Goal: Task Accomplishment & Management: Use online tool/utility

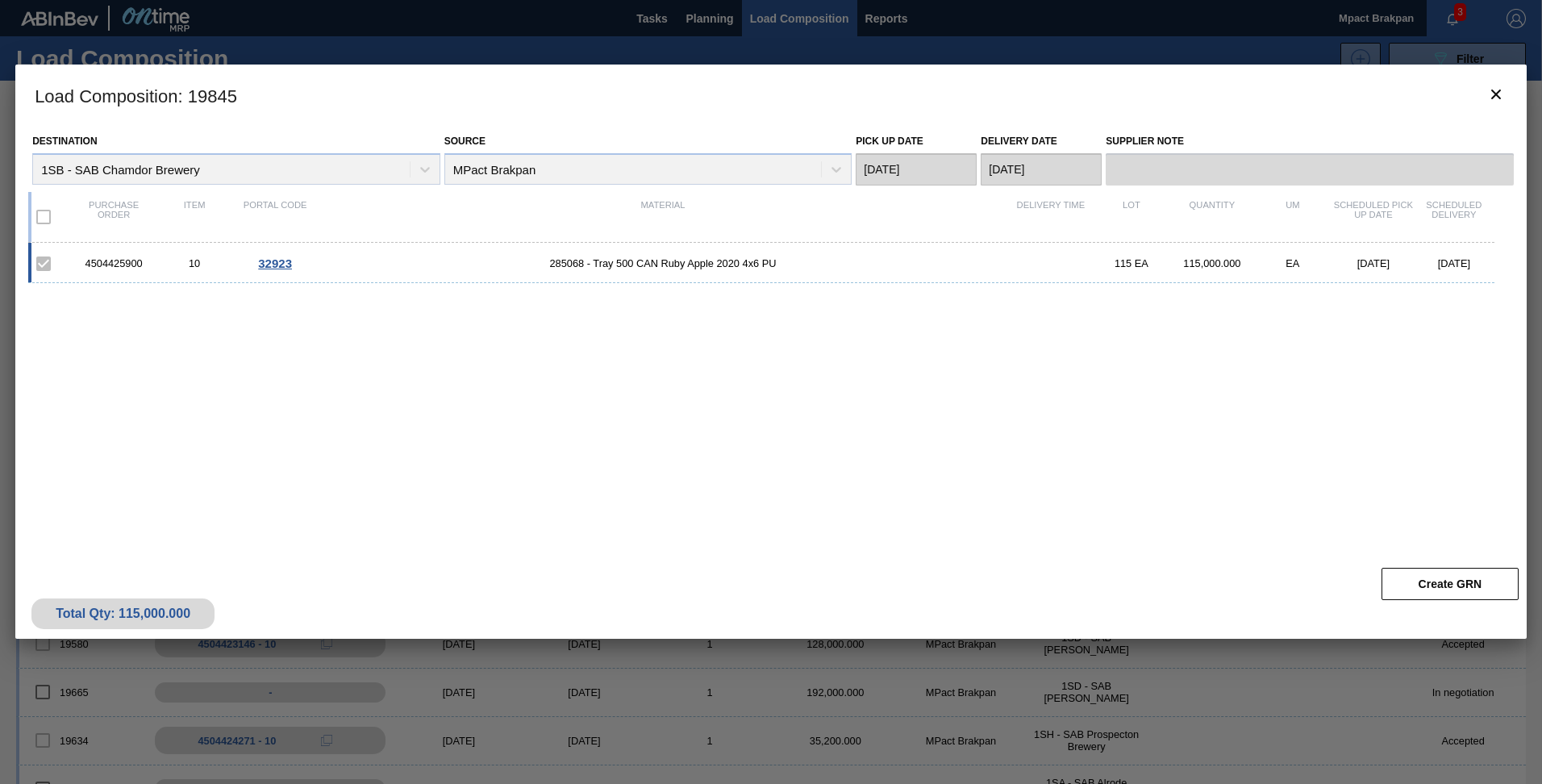
click at [1014, 512] on div "4504425900 10 32923 285068 - Tray 500 CAN Ruby Apple 2020 4x6 PU 115 EA 115,000…" at bounding box center [767, 391] width 1479 height 298
click at [1489, 94] on icon "botão de ícone" at bounding box center [1496, 94] width 19 height 19
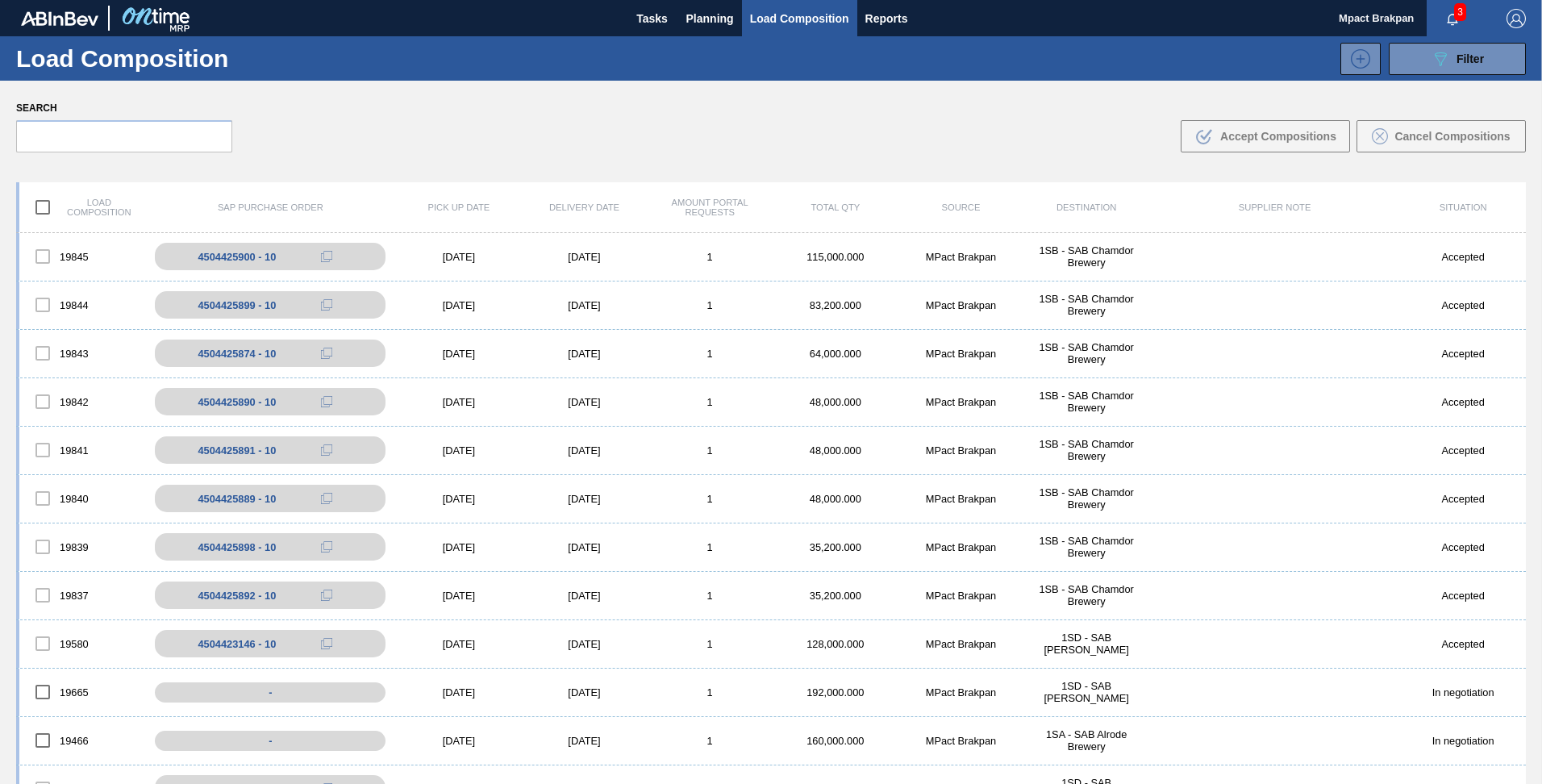
click at [1454, 11] on span "3" at bounding box center [1460, 11] width 12 height 18
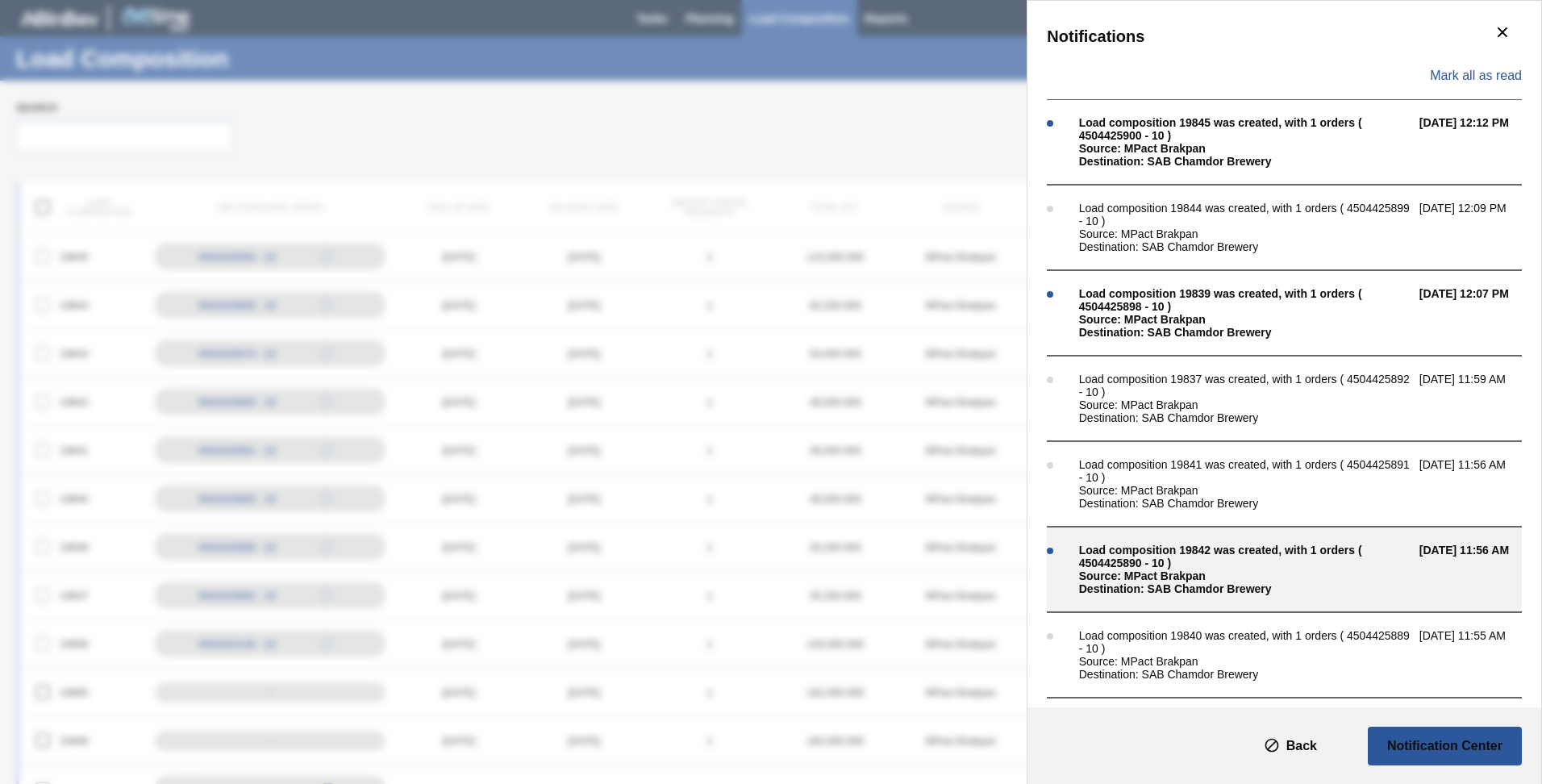
click at [1142, 570] on div "Source: MPact Brakpan" at bounding box center [1245, 575] width 332 height 12
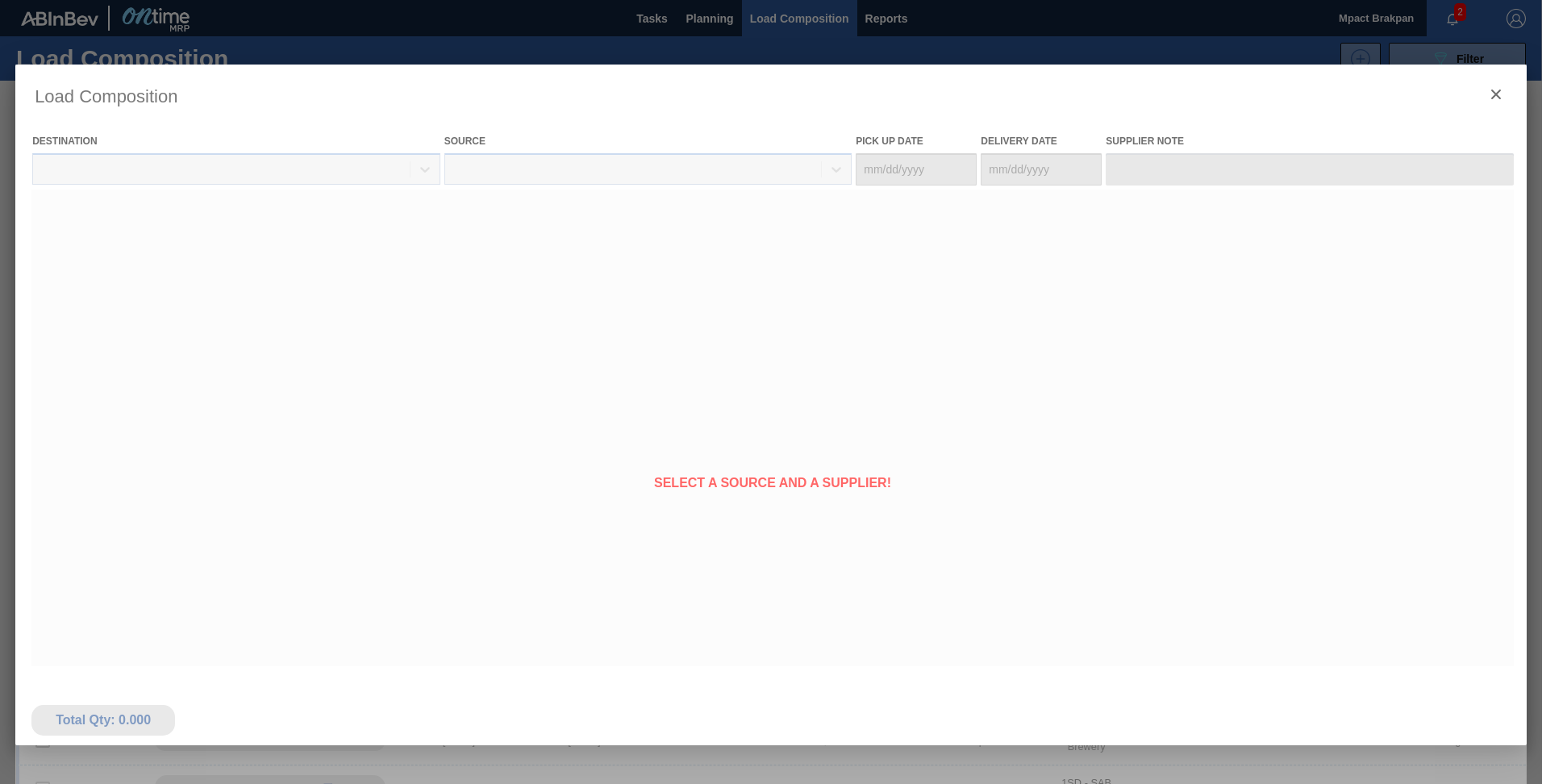
type Date "[DATE]"
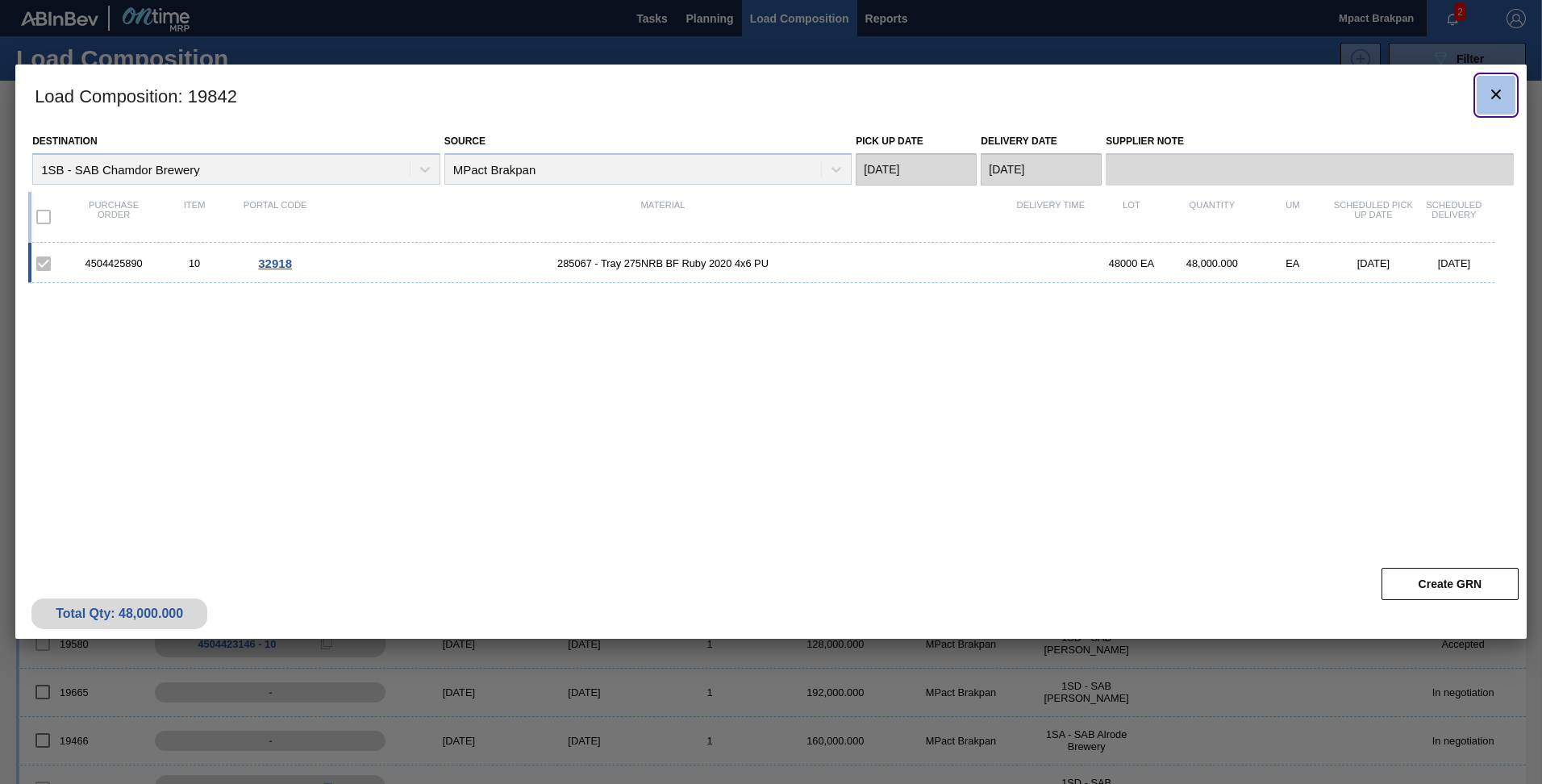
click at [1502, 95] on icon "botão de ícone" at bounding box center [1496, 94] width 19 height 19
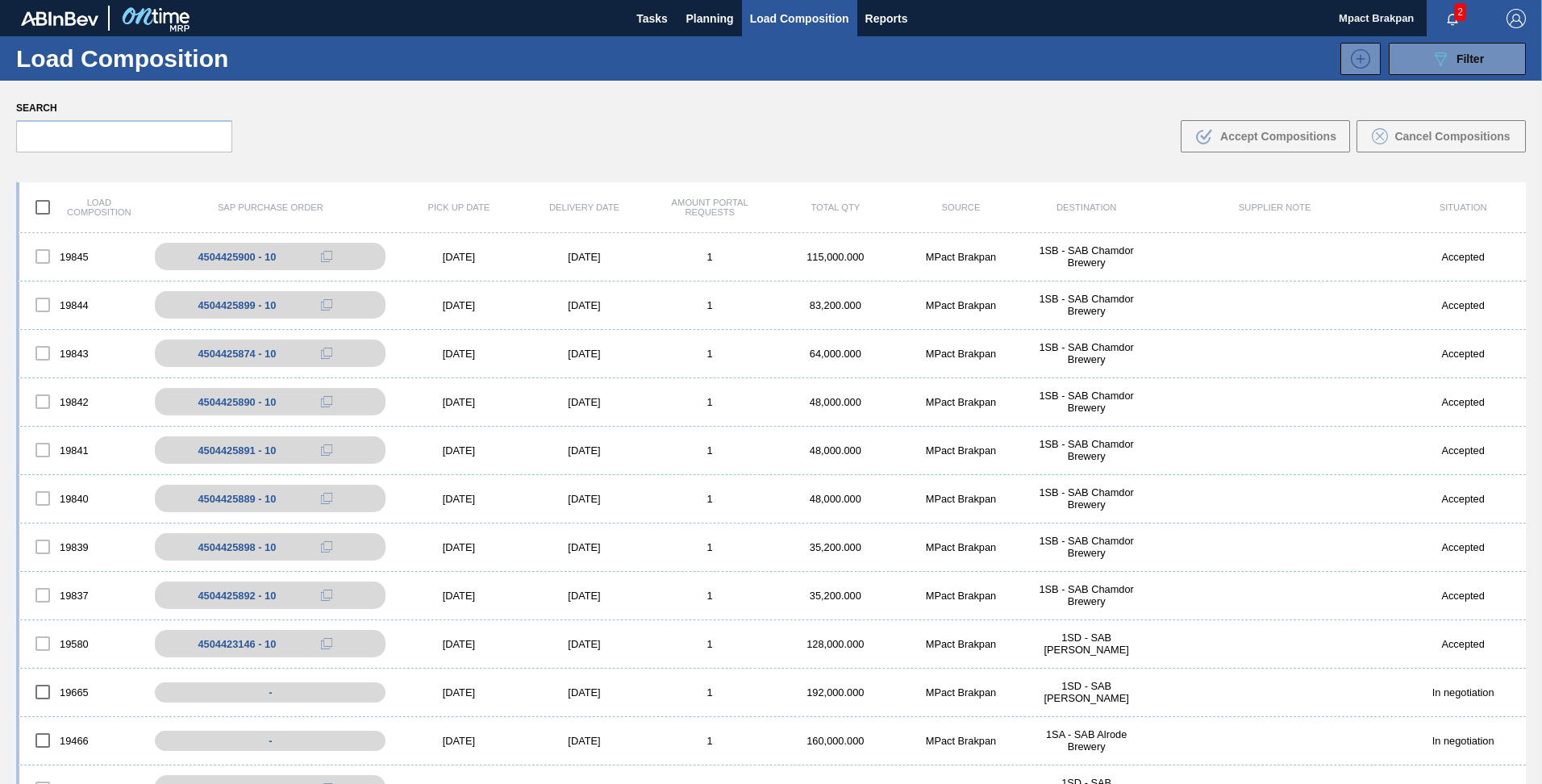
click at [1462, 8] on span "2" at bounding box center [1460, 11] width 12 height 18
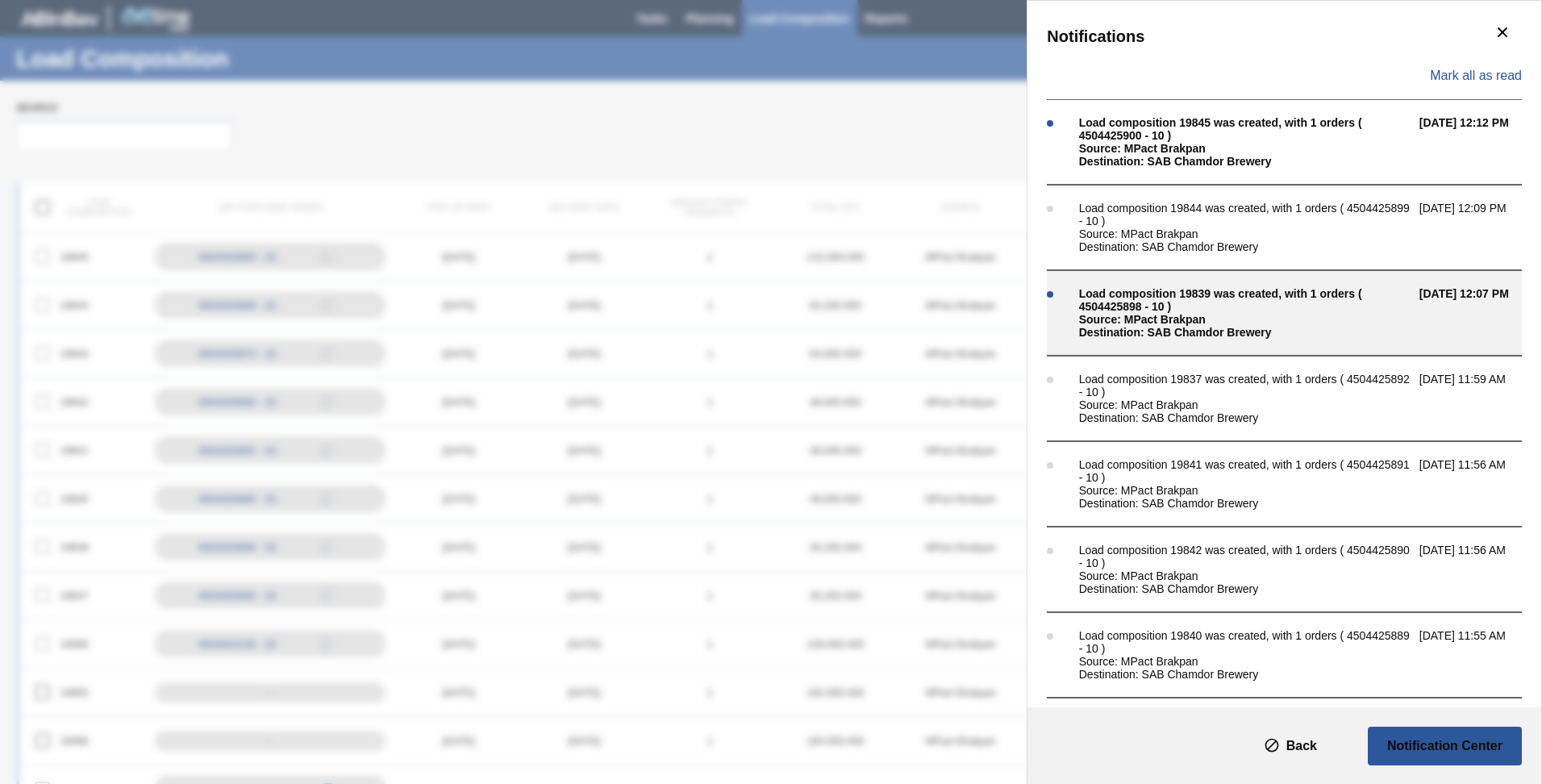
click at [1142, 314] on div "Source: MPact Brakpan" at bounding box center [1245, 319] width 332 height 12
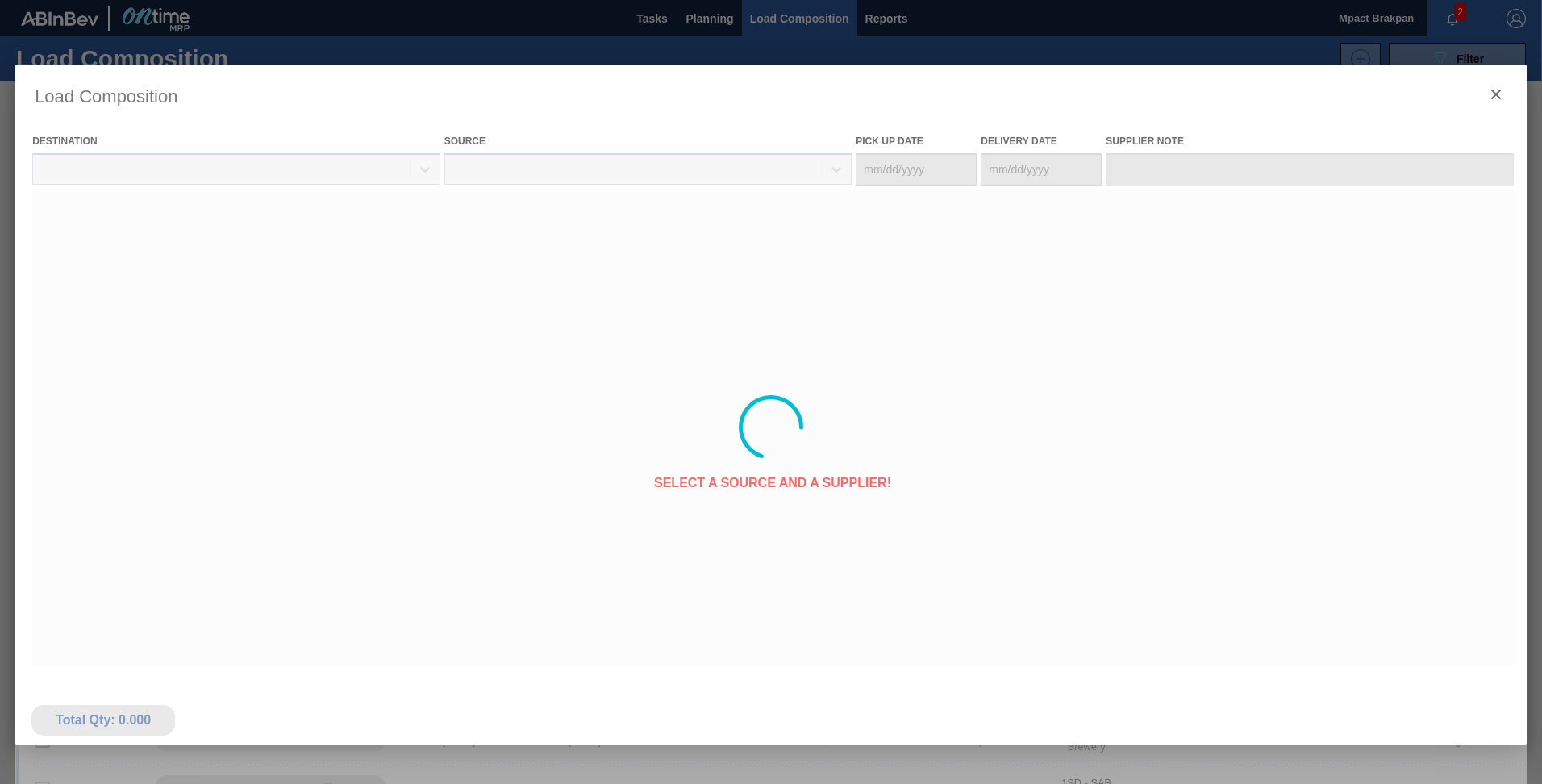
type Date "[DATE]"
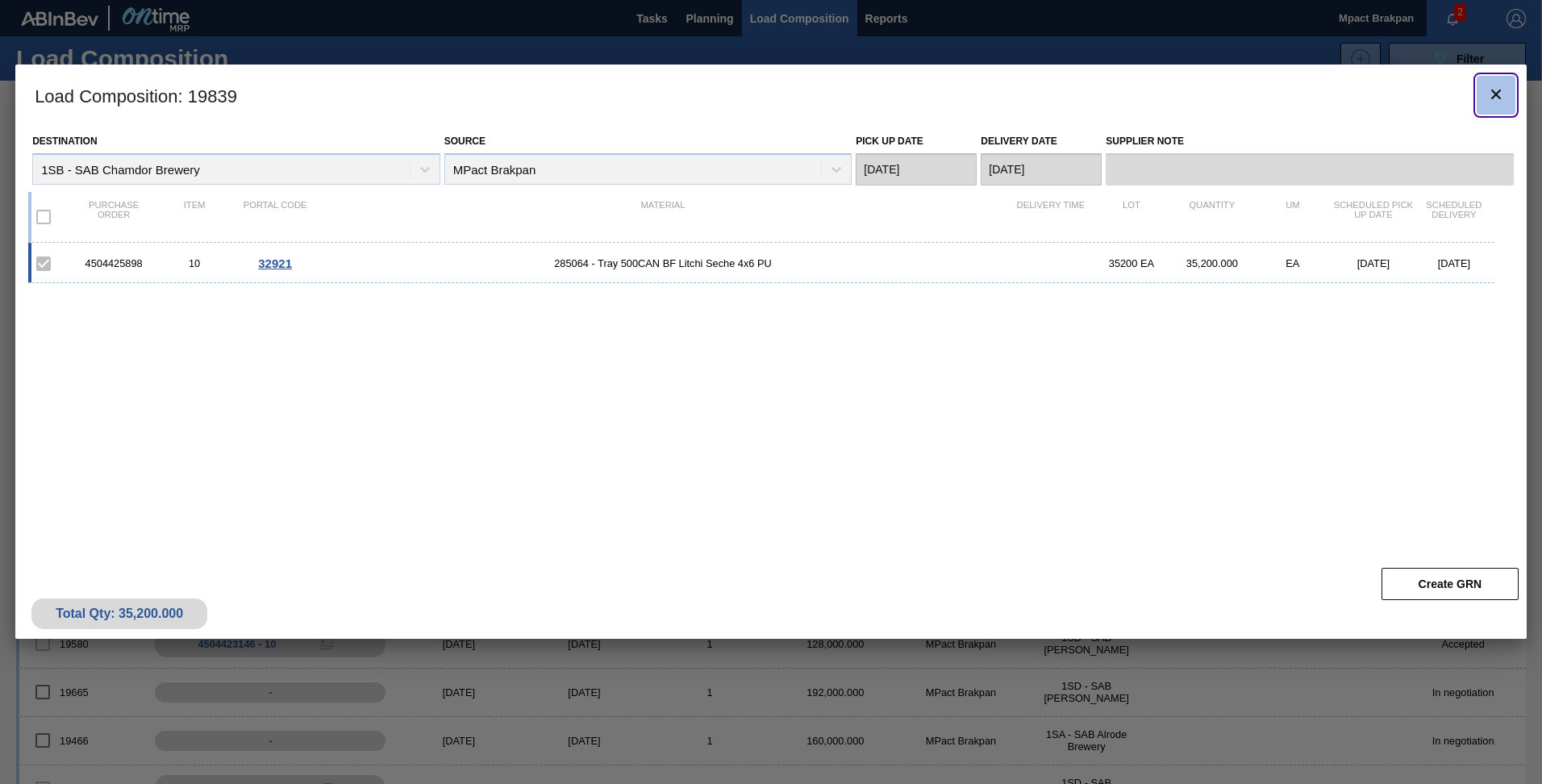
click at [1494, 93] on icon "botão de ícone" at bounding box center [1496, 94] width 10 height 10
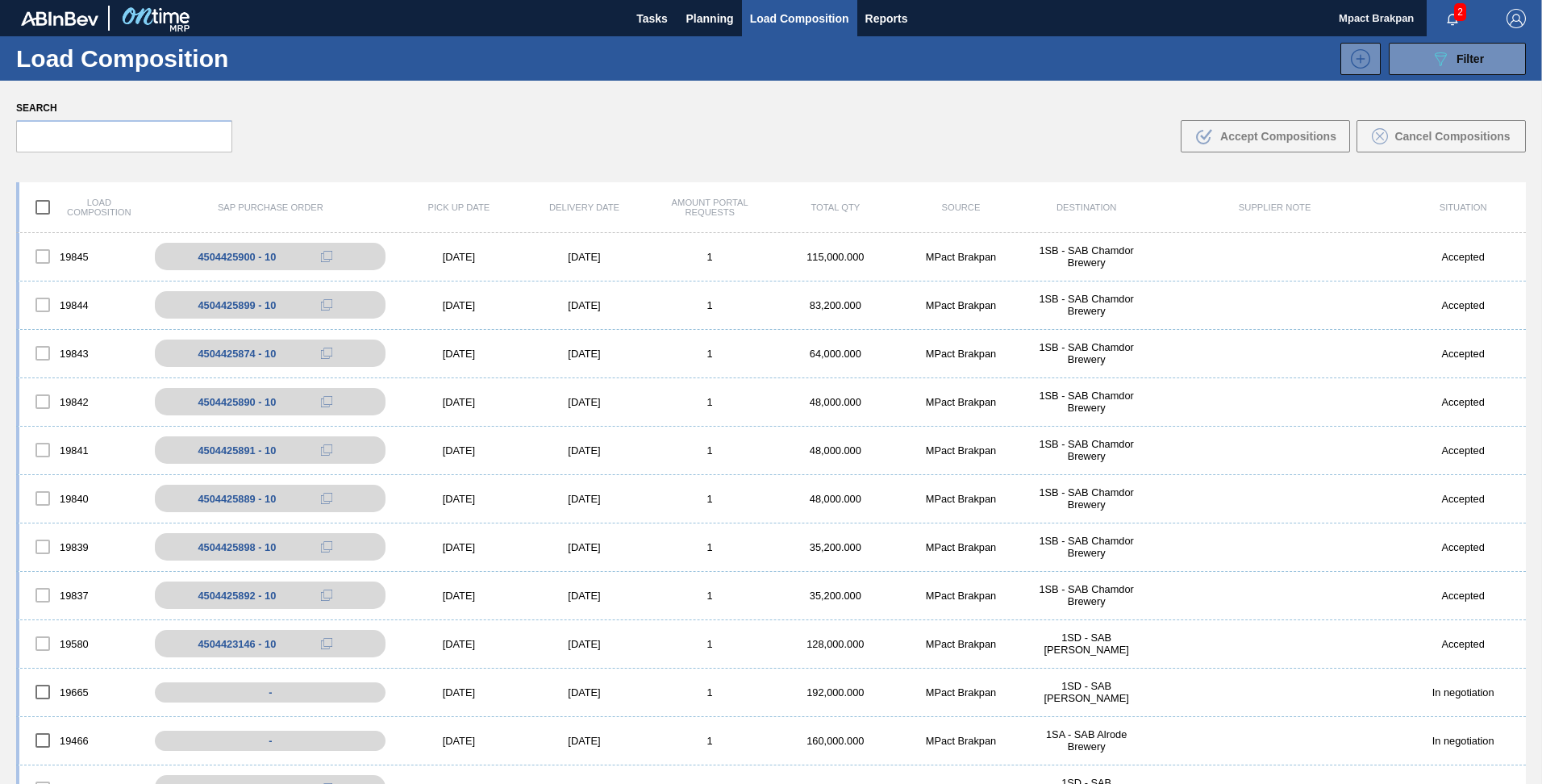
click at [1457, 11] on span "2" at bounding box center [1460, 11] width 12 height 18
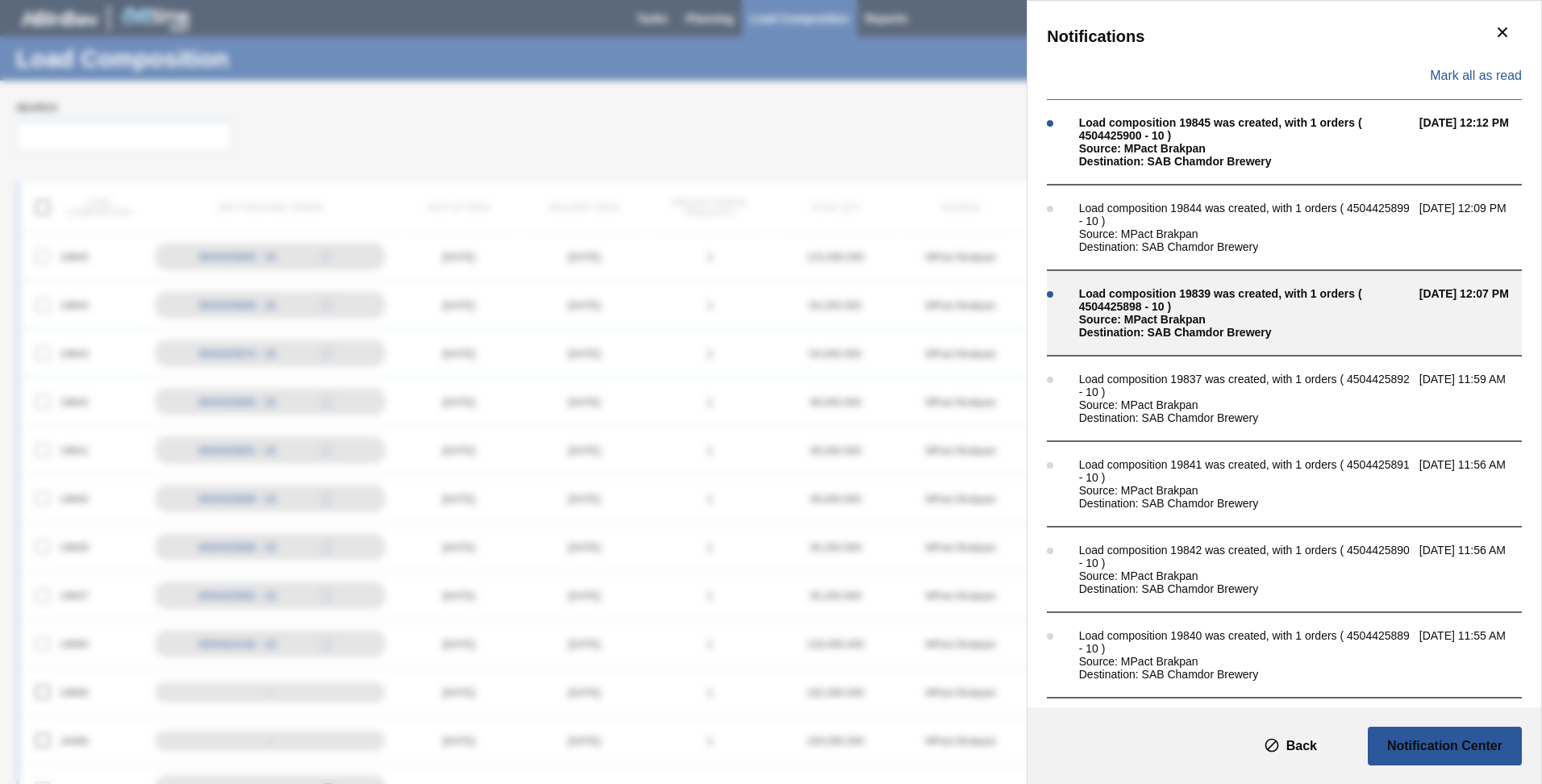
click at [1122, 305] on div "Load composition 19839 was created, with 1 orders ( 4504425898 - 10 )" at bounding box center [1245, 300] width 332 height 26
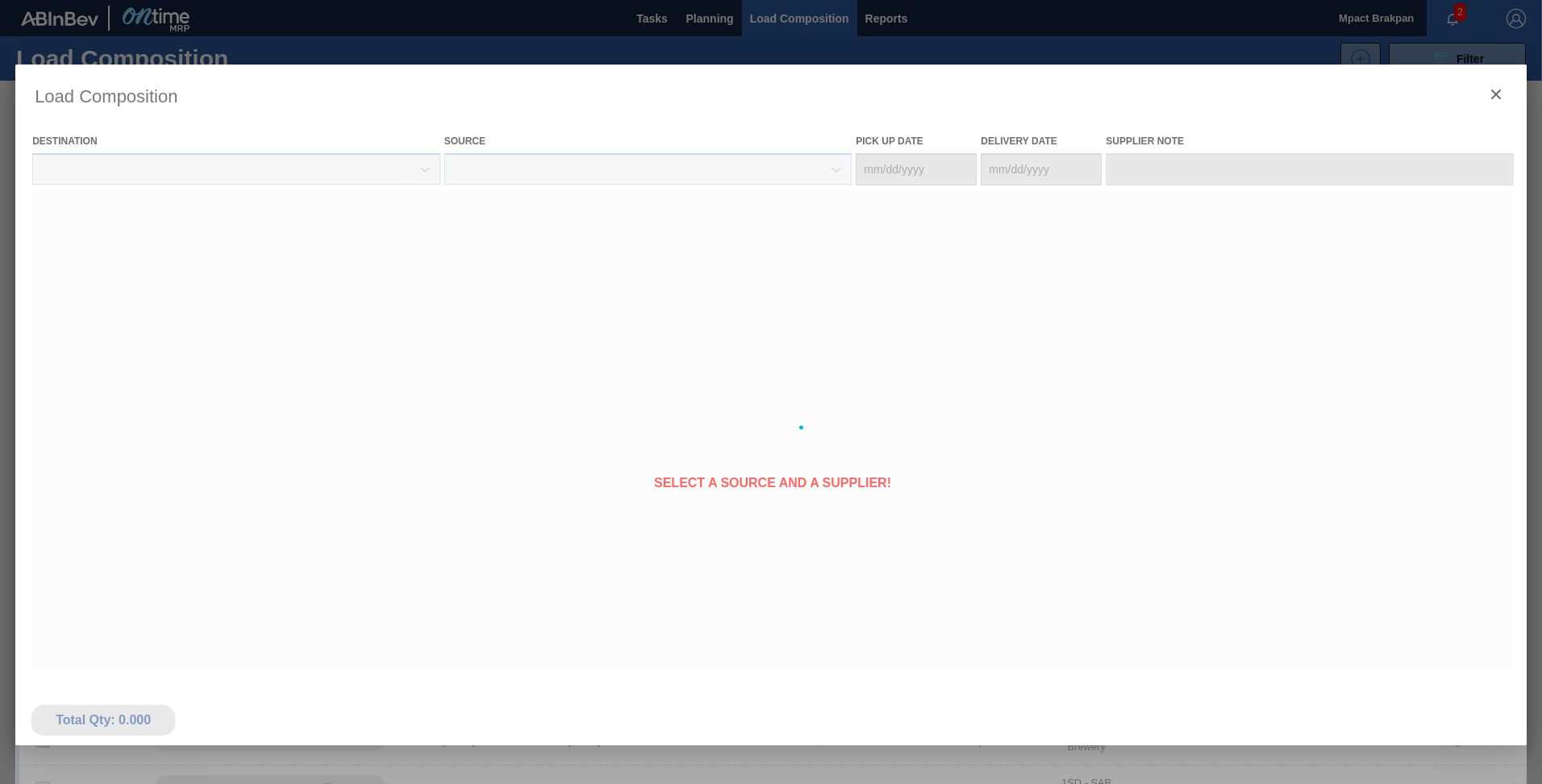
type Date "[DATE]"
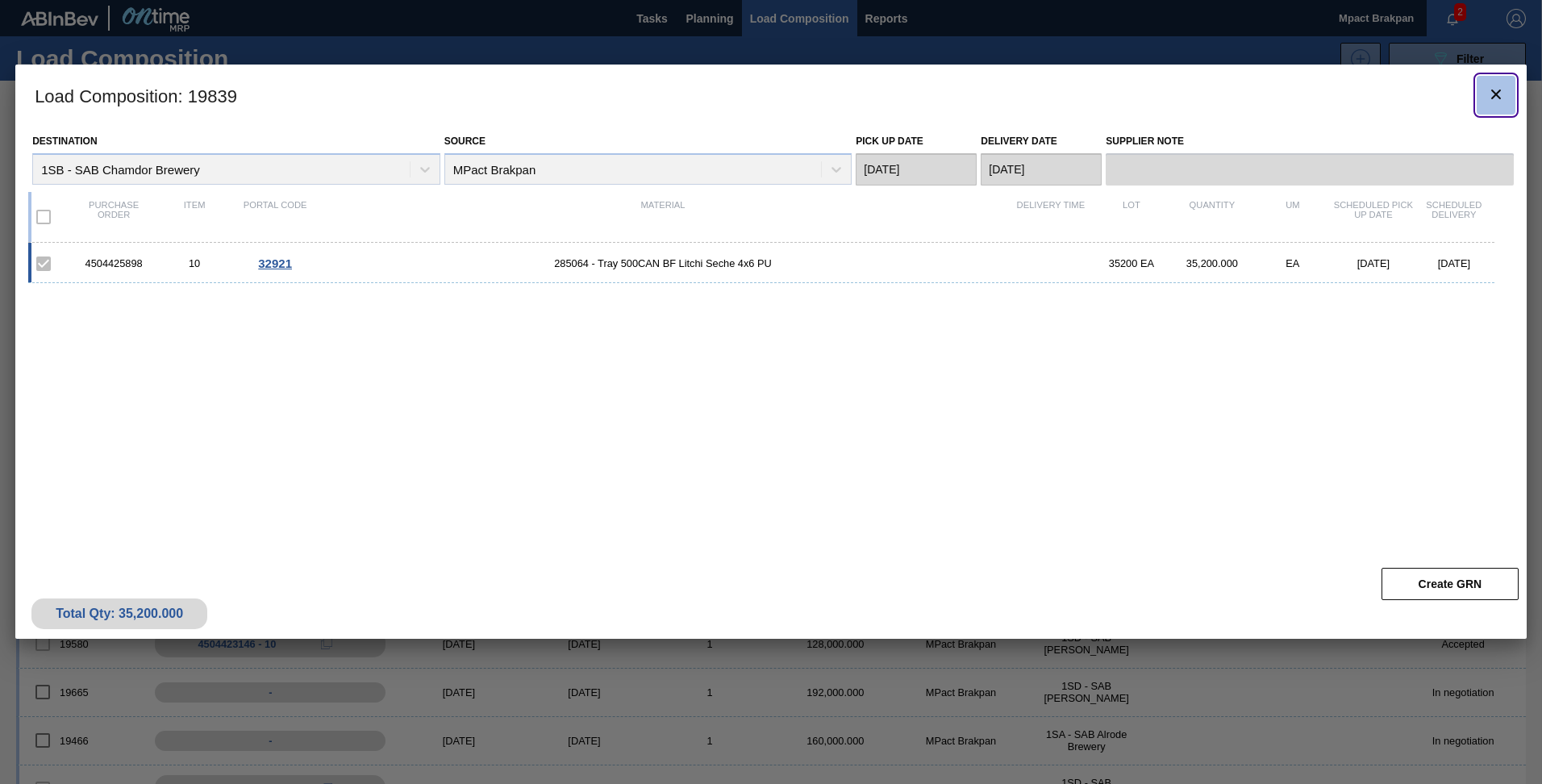
click at [1507, 94] on button "botão de ícone" at bounding box center [1496, 95] width 38 height 38
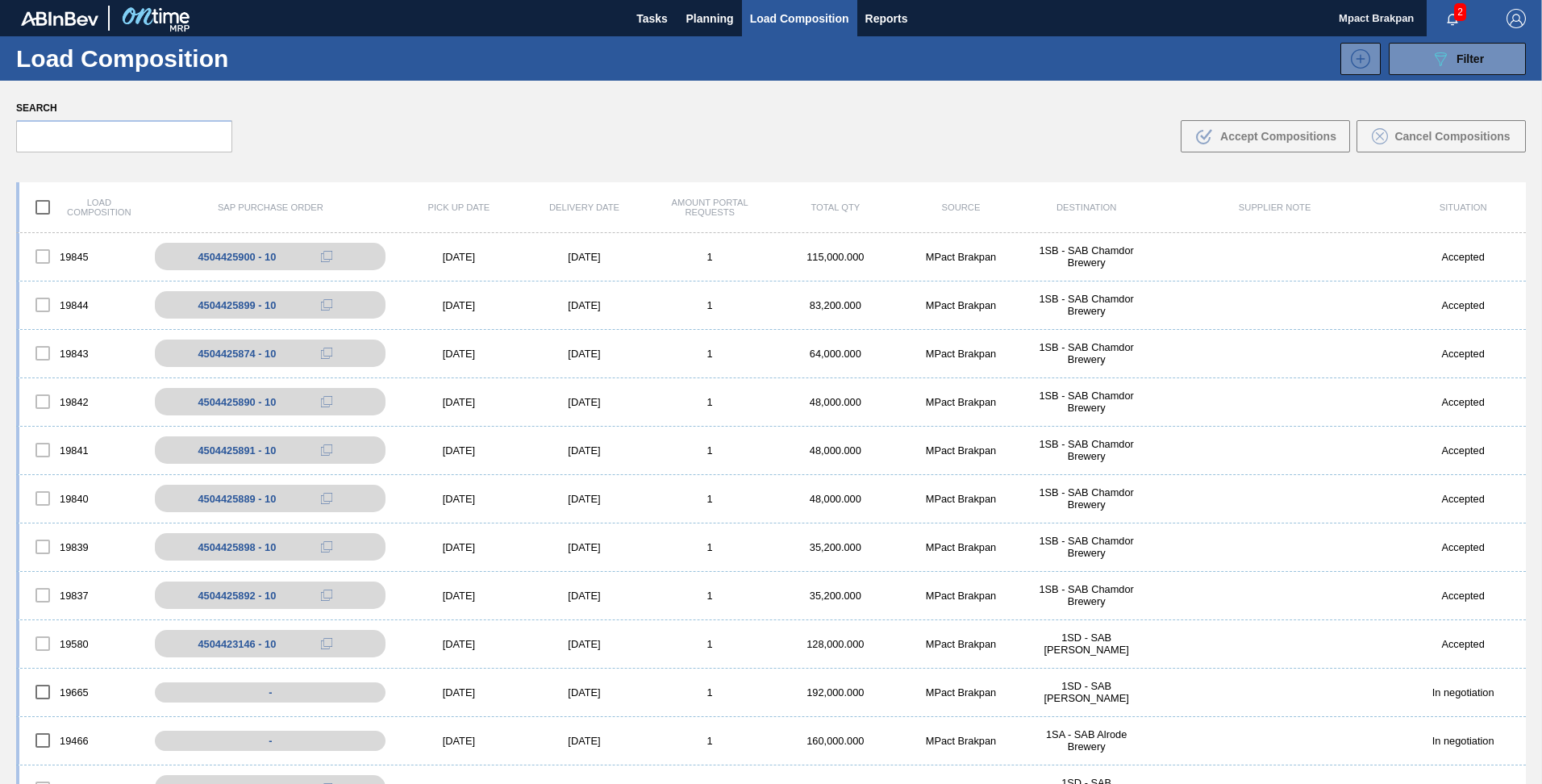
click at [1457, 11] on span "2" at bounding box center [1460, 11] width 12 height 18
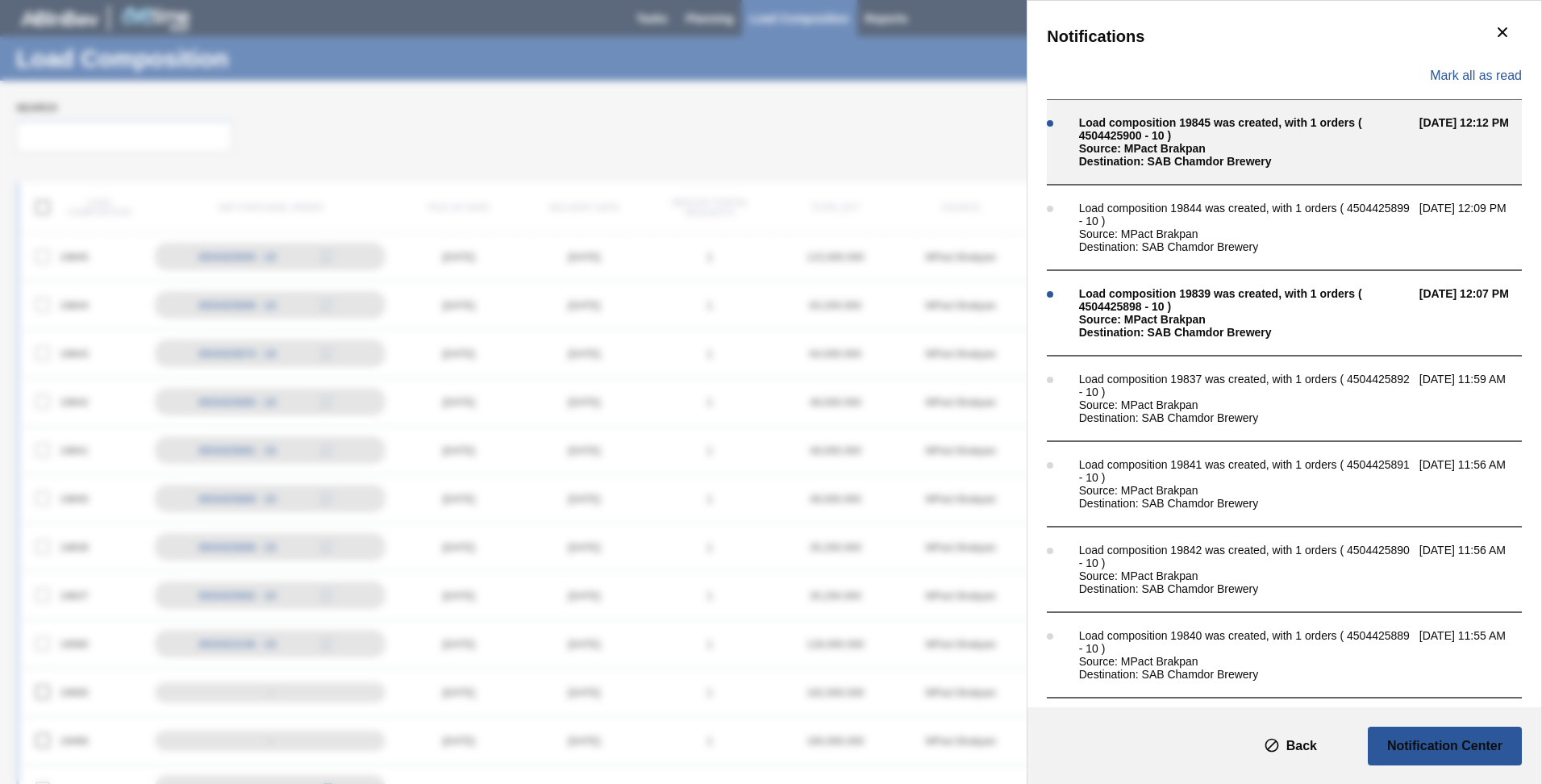
click at [1135, 152] on div "Source: MPact Brakpan" at bounding box center [1245, 147] width 332 height 12
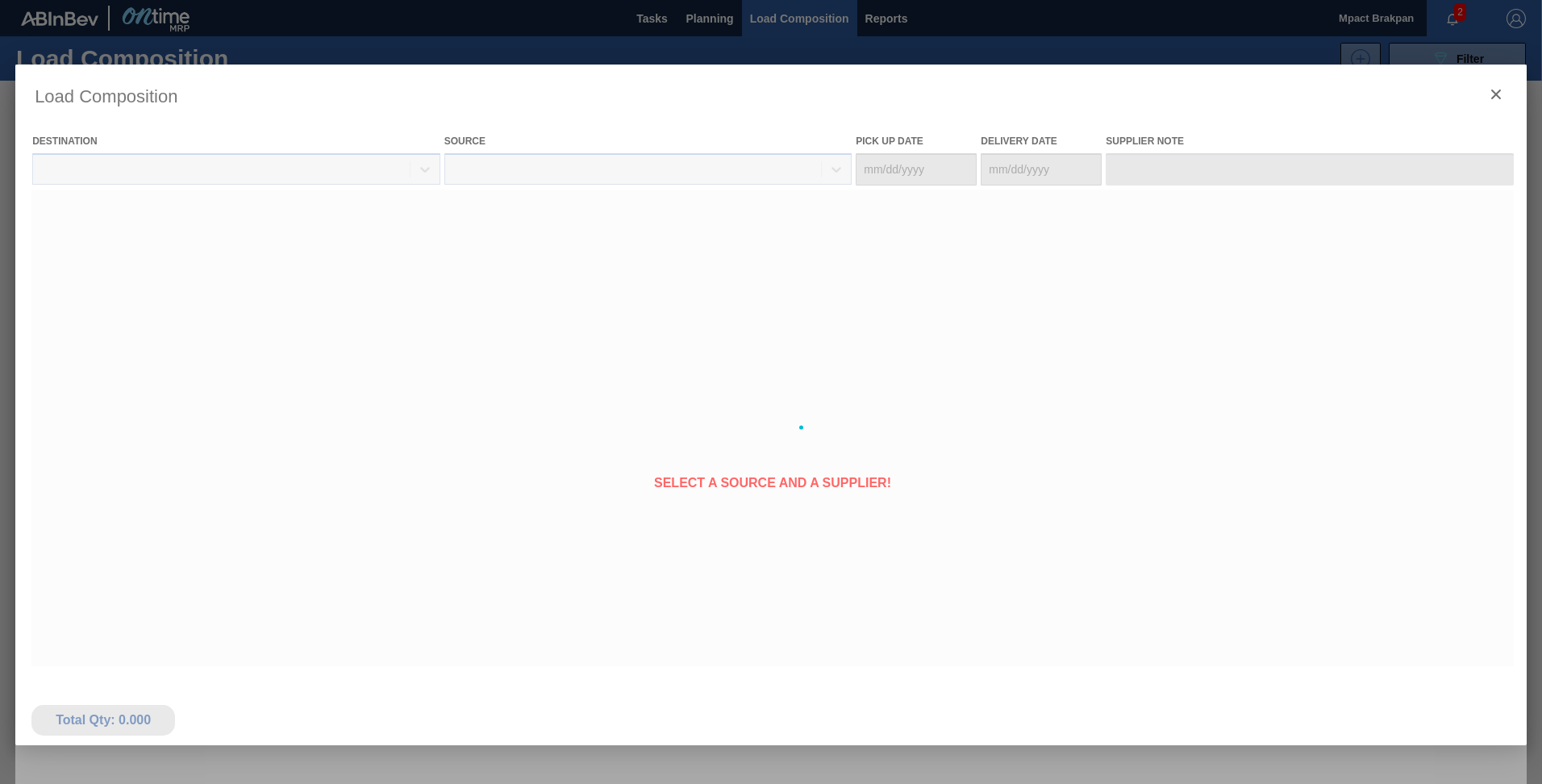
type Date "[DATE]"
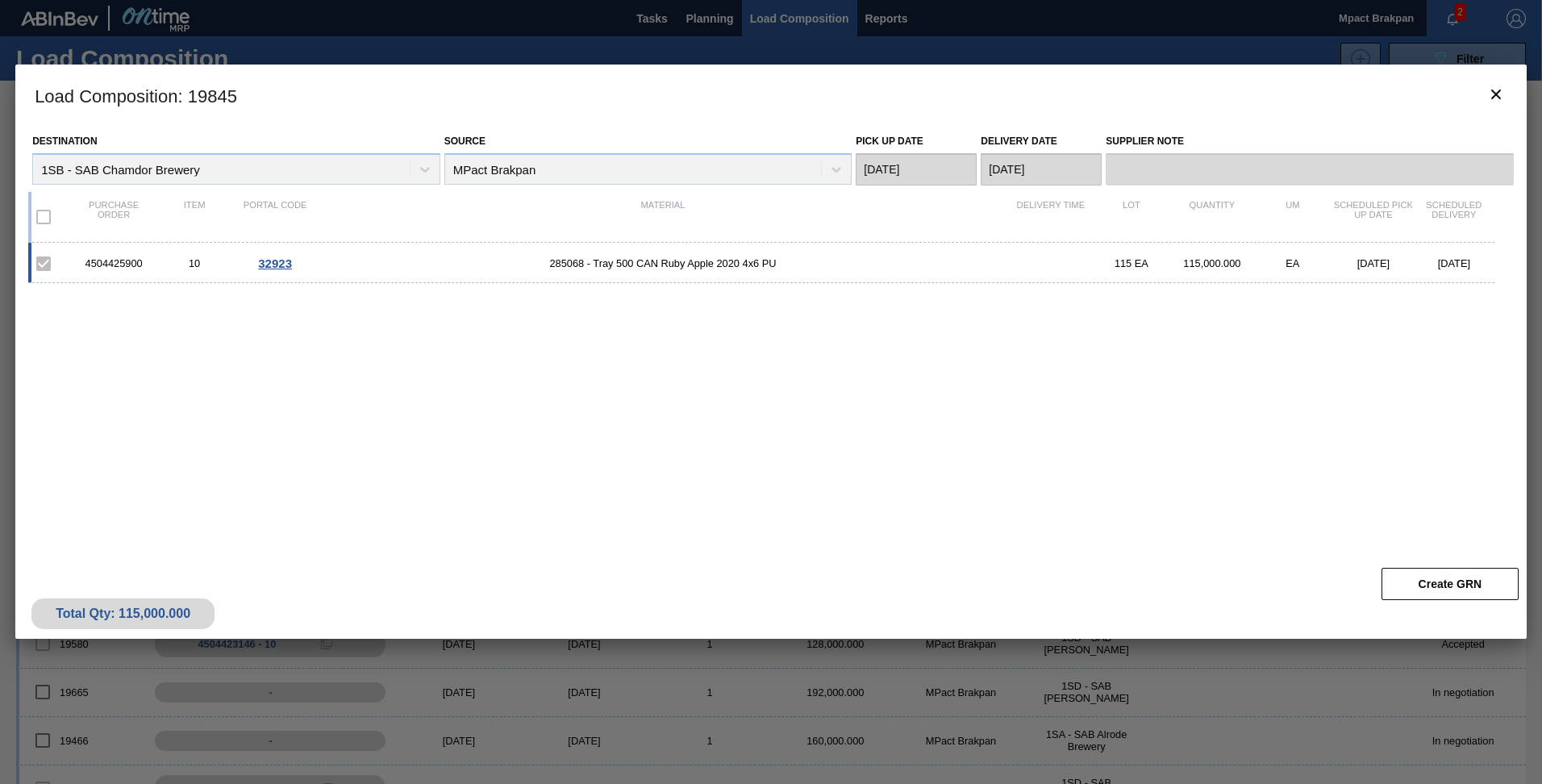
click at [267, 258] on span "32923" at bounding box center [274, 263] width 34 height 13
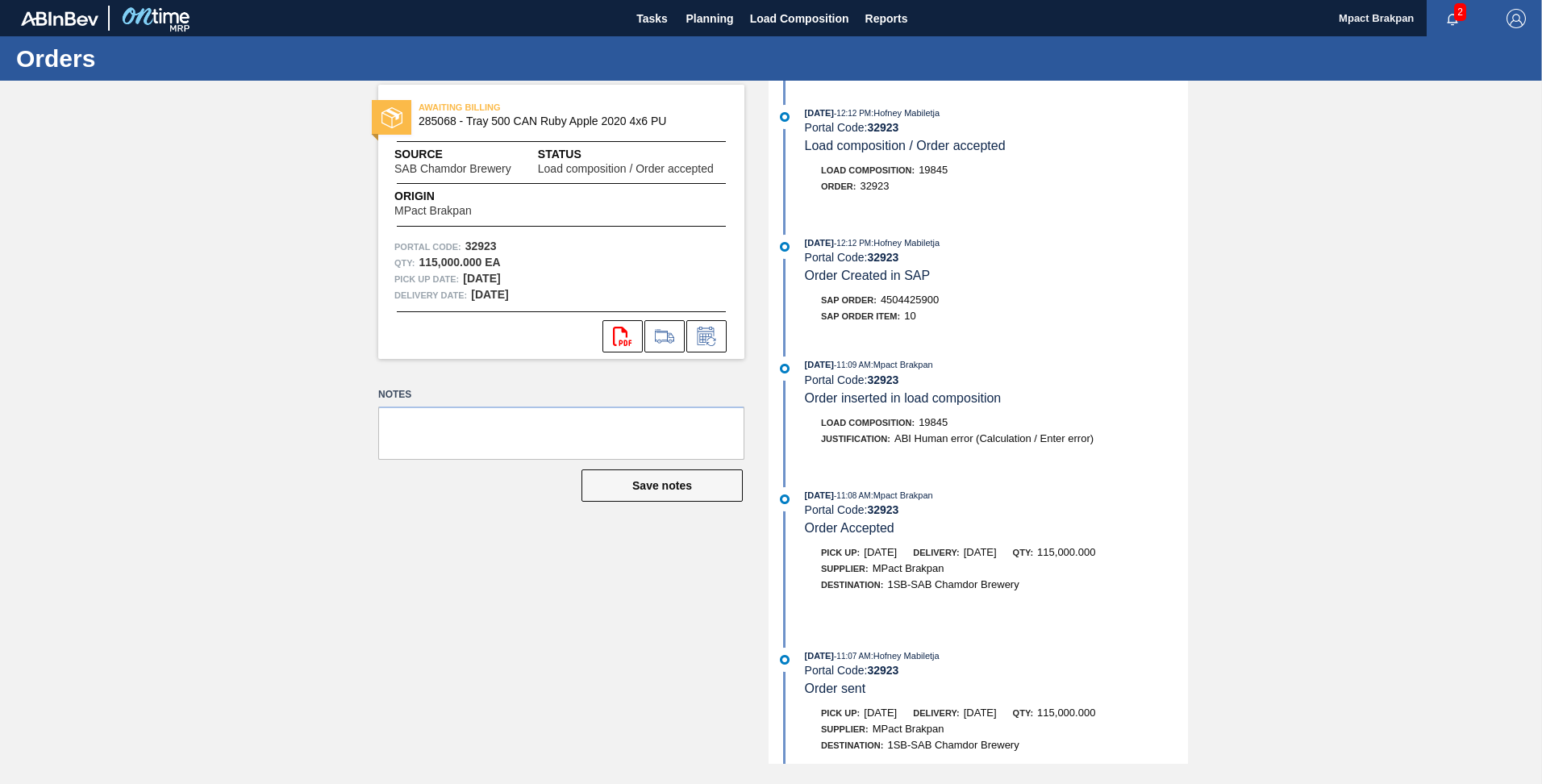
click at [1450, 8] on button "button" at bounding box center [1453, 19] width 52 height 23
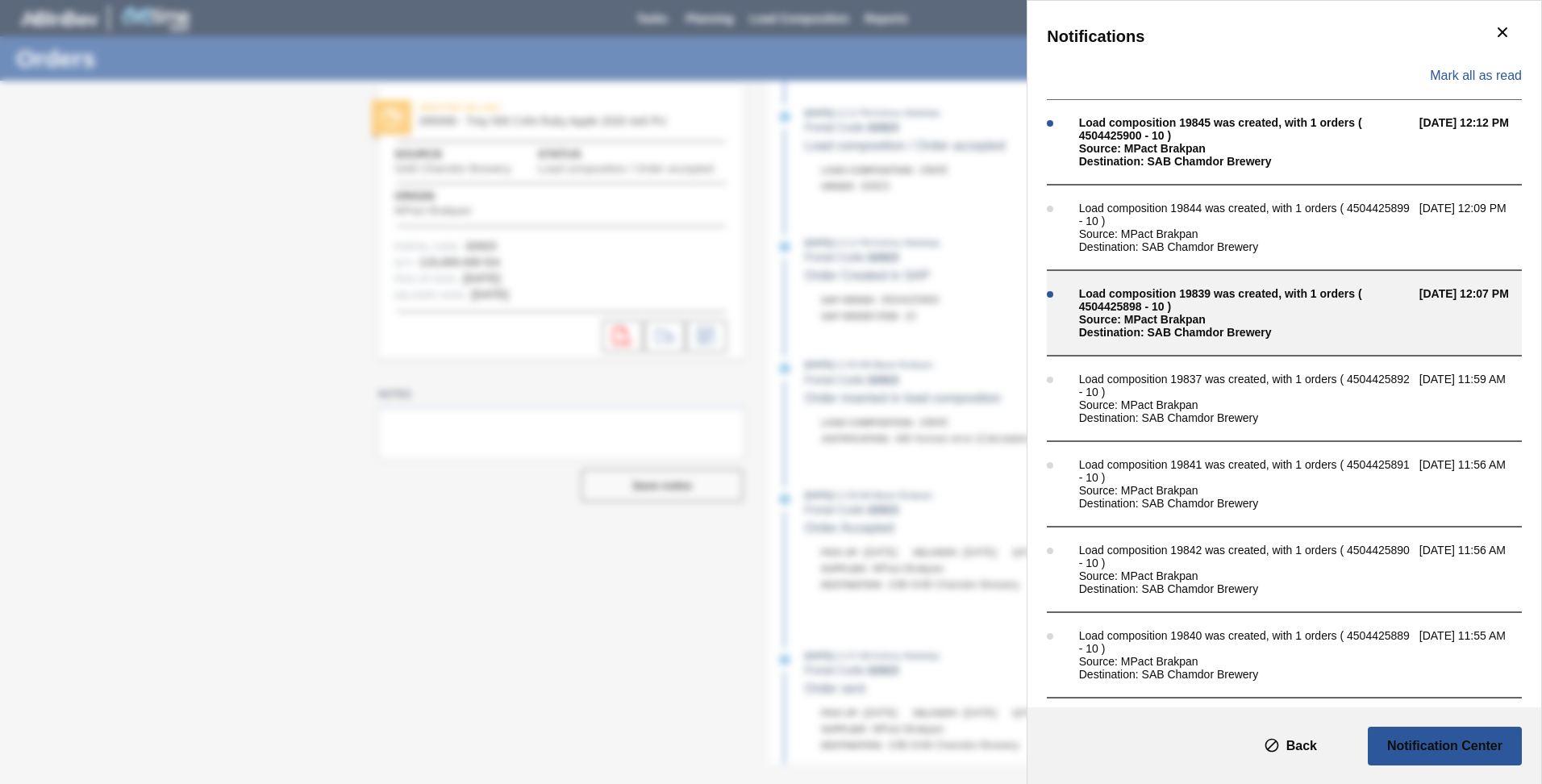
click at [1163, 310] on div "Load composition 19839 was created, with 1 orders ( 4504425898 - 10 )" at bounding box center [1245, 300] width 332 height 26
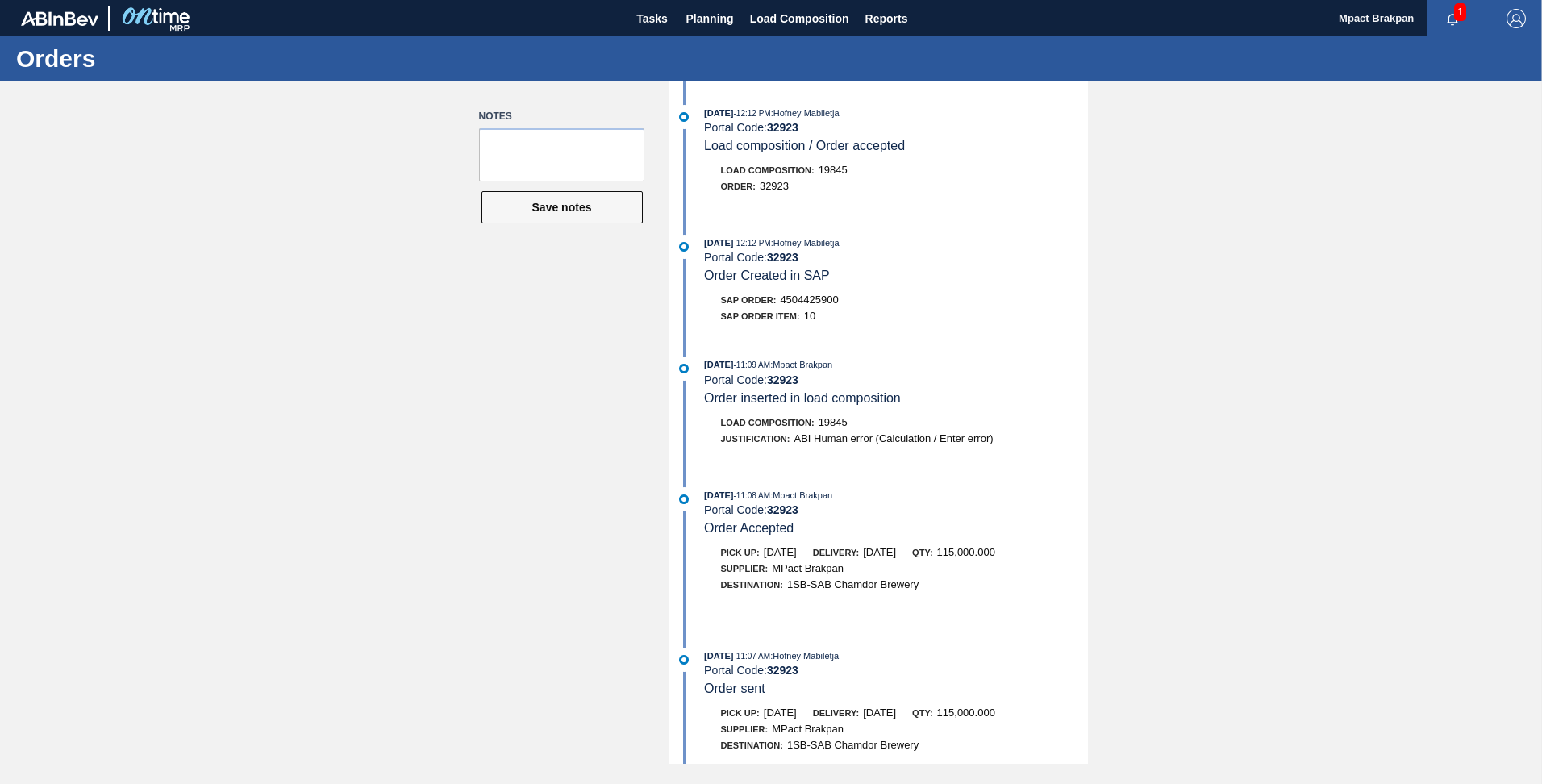
click at [1459, 10] on span "1" at bounding box center [1460, 11] width 12 height 18
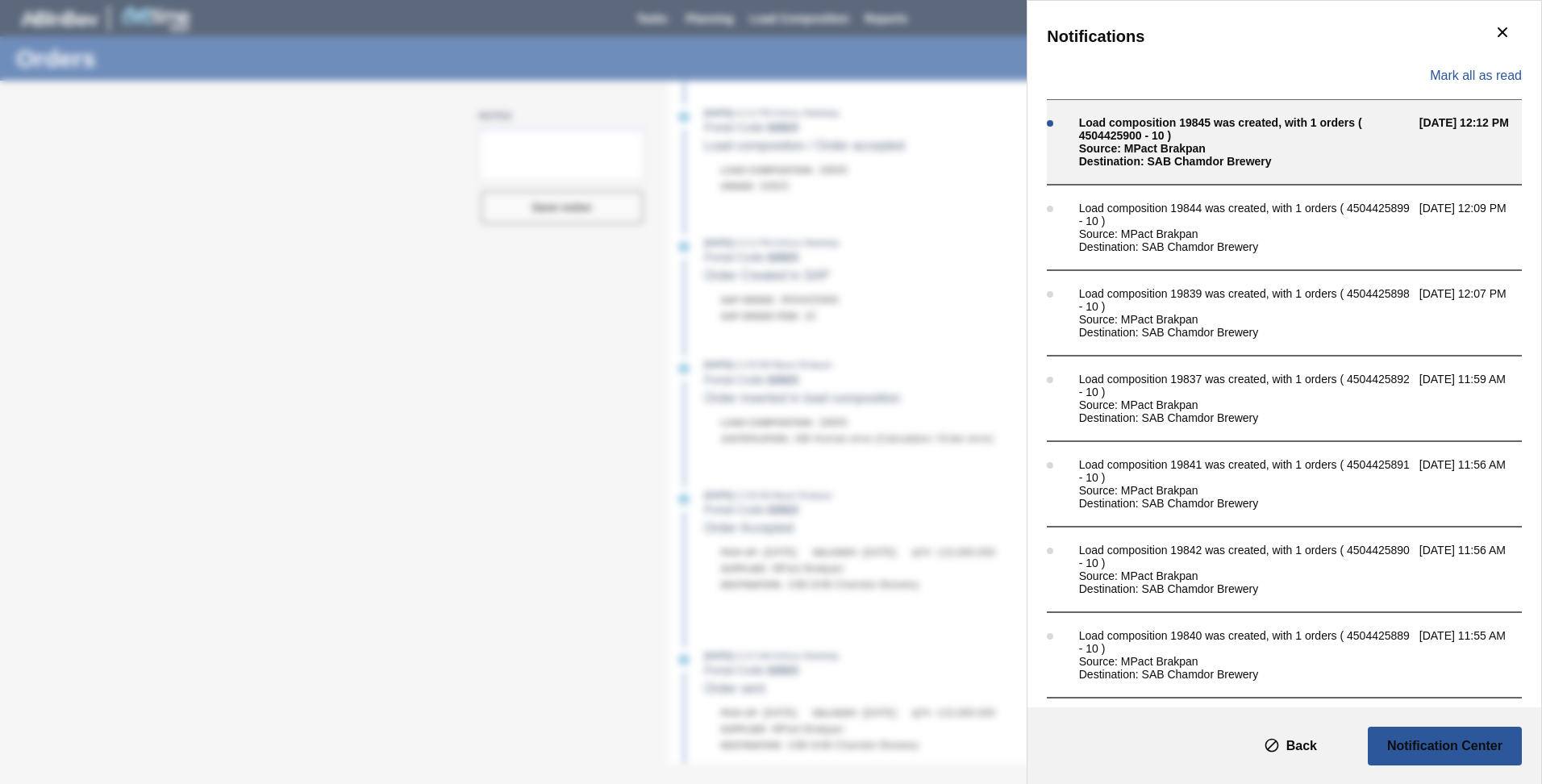
click at [1143, 146] on div "Source: MPact Brakpan" at bounding box center [1245, 147] width 332 height 12
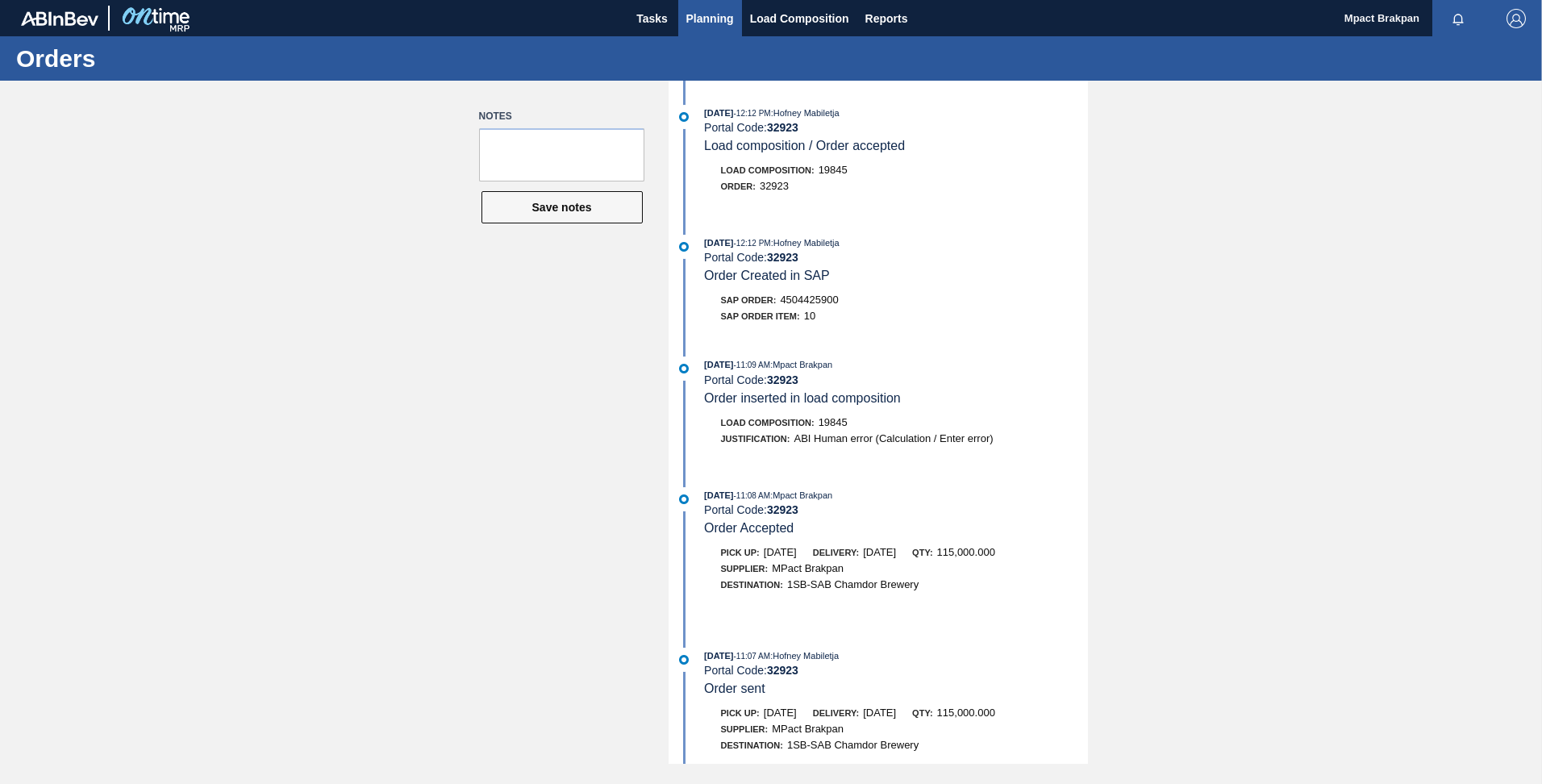
click at [679, 24] on button "Planning" at bounding box center [710, 18] width 64 height 36
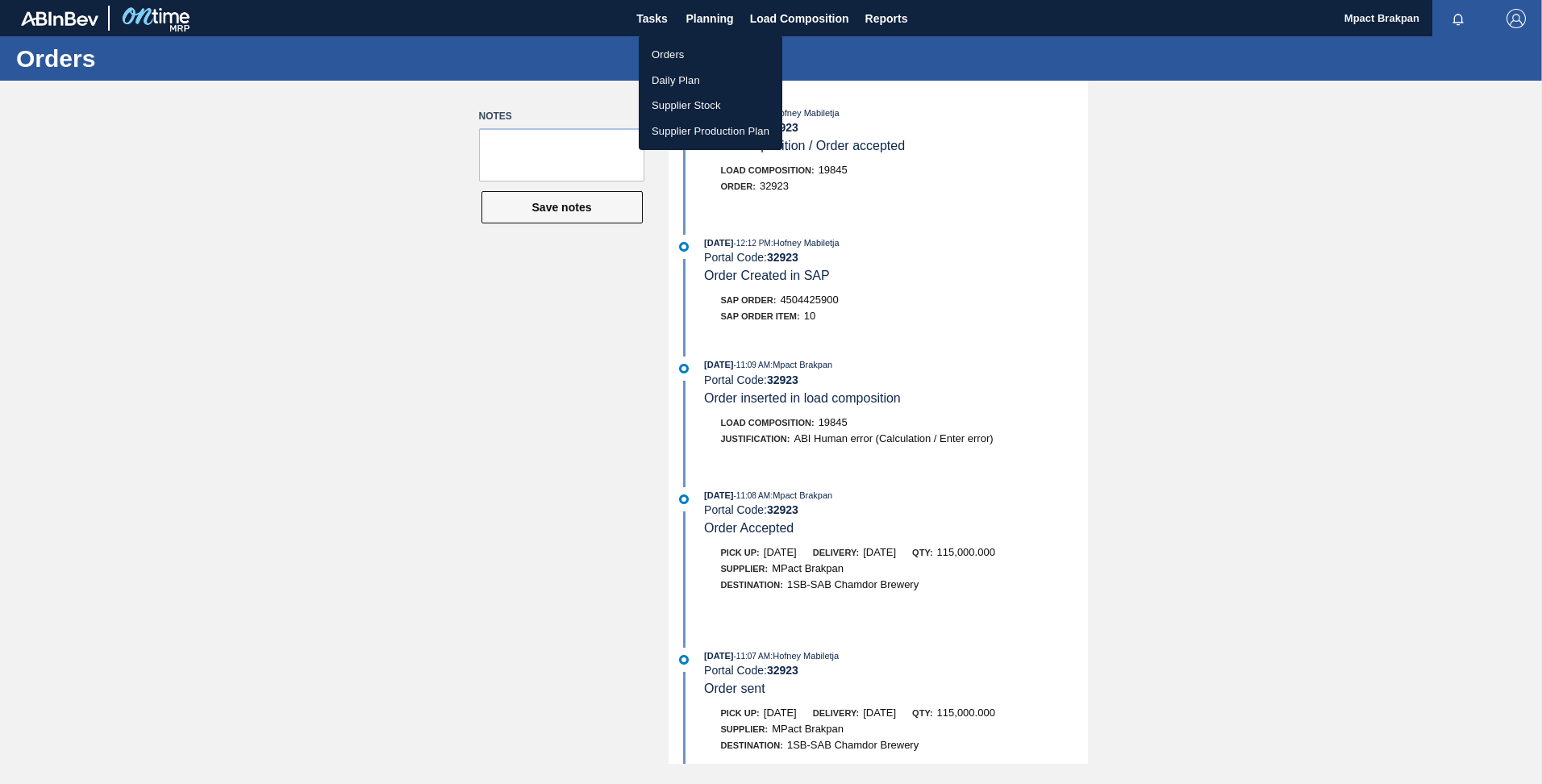
click at [662, 54] on li "Orders" at bounding box center [711, 55] width 144 height 26
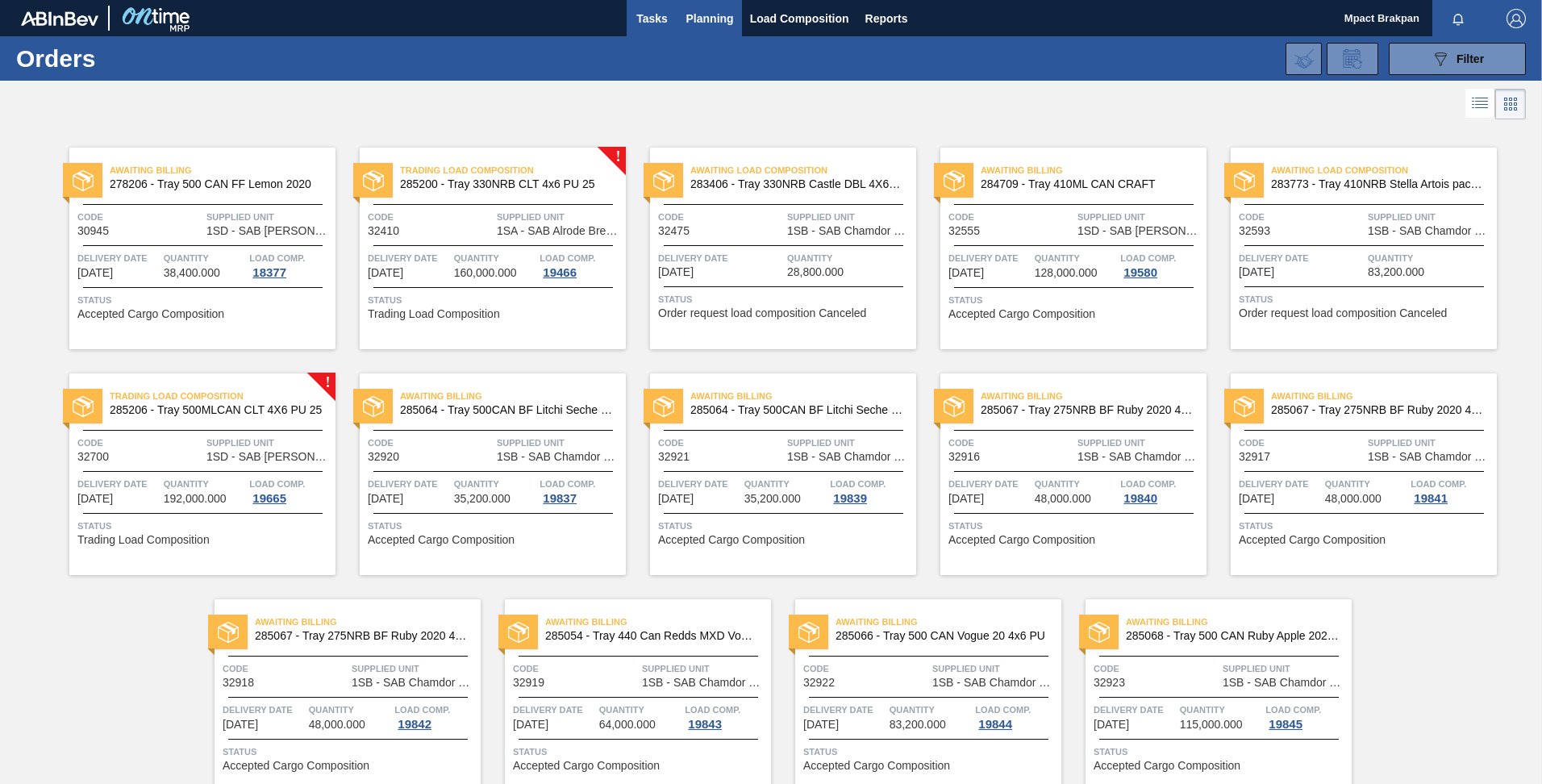
click at [653, 18] on span "Tasks" at bounding box center [652, 18] width 35 height 19
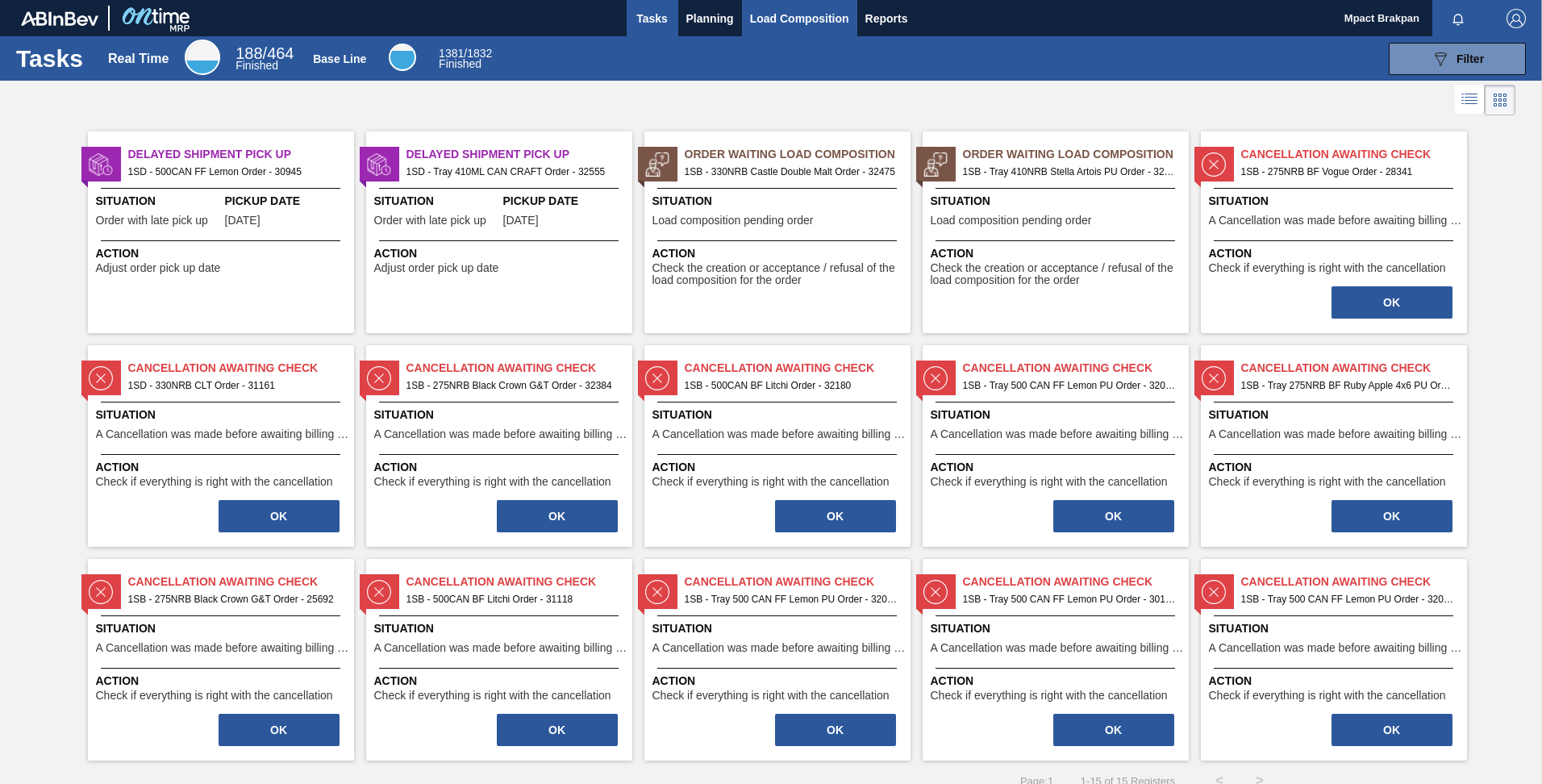
click at [778, 21] on span "Load Composition" at bounding box center [800, 18] width 100 height 19
